Goal: Browse casually: Explore the website without a specific task or goal

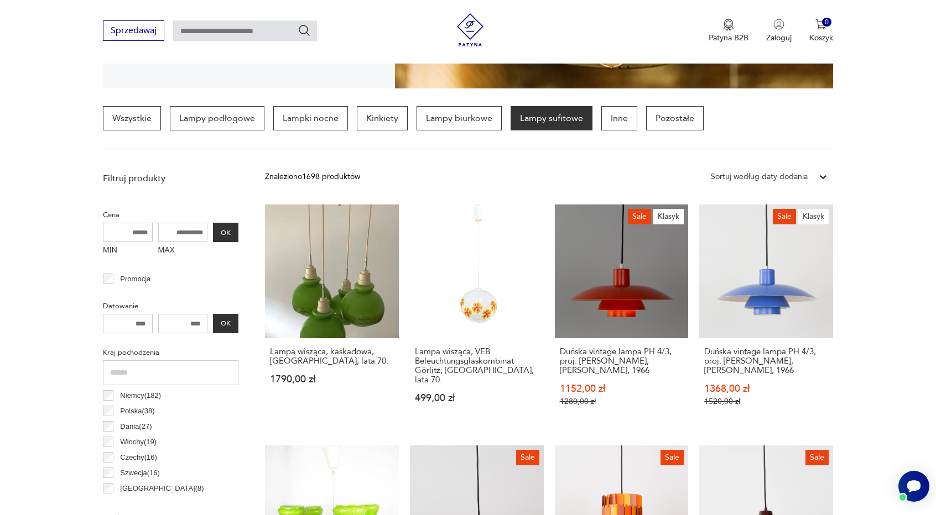
scroll to position [260, 0]
